Goal: Task Accomplishment & Management: Use online tool/utility

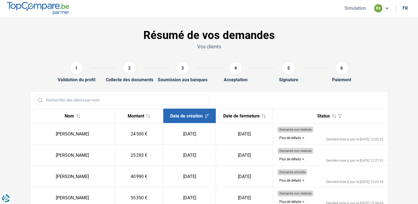
click at [361, 7] on button "Simulation" at bounding box center [355, 8] width 25 height 6
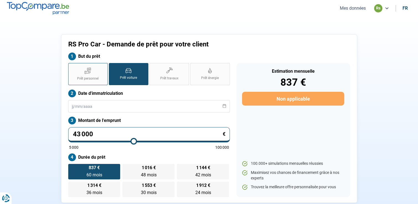
click at [78, 69] on label "Prêt personnel" at bounding box center [87, 74] width 39 height 22
click at [72, 67] on input "Prêt personnel" at bounding box center [70, 65] width 4 height 4
radio input "true"
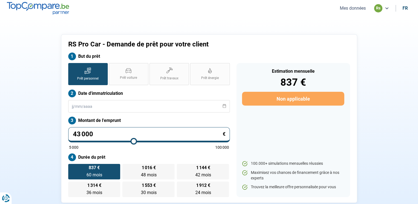
radio input "false"
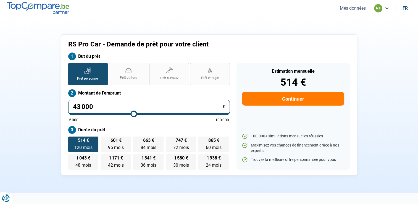
click at [117, 104] on input "43 000" at bounding box center [149, 107] width 162 height 15
type input "4 300"
type input "5000"
type input "430"
type input "5000"
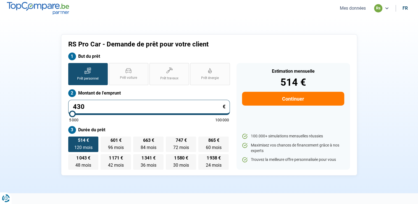
type input "43"
type input "5000"
type input "4"
type input "5000"
type input "0"
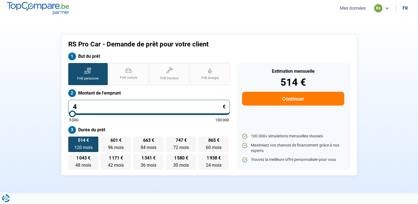
type input "5000"
type input "3"
type input "5000"
type input "32"
type input "5000"
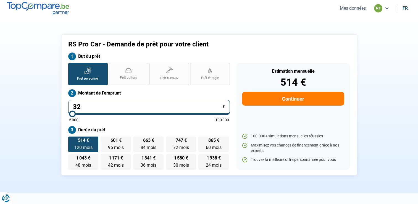
type input "325"
type input "5000"
type input "3 250"
type input "5000"
type input "32 500"
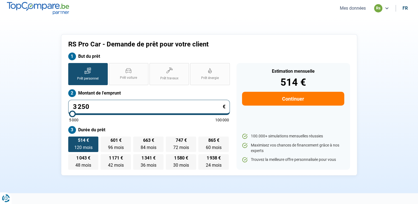
type input "32500"
